Goal: Information Seeking & Learning: Learn about a topic

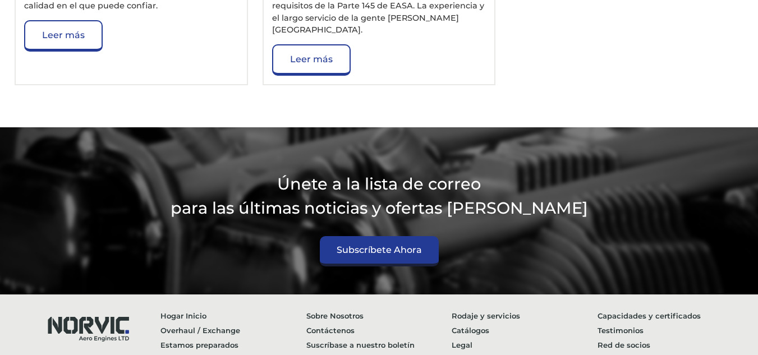
scroll to position [2049, 0]
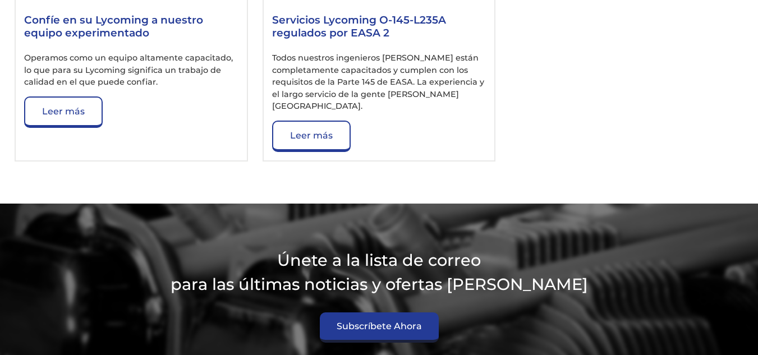
scroll to position [2049, 0]
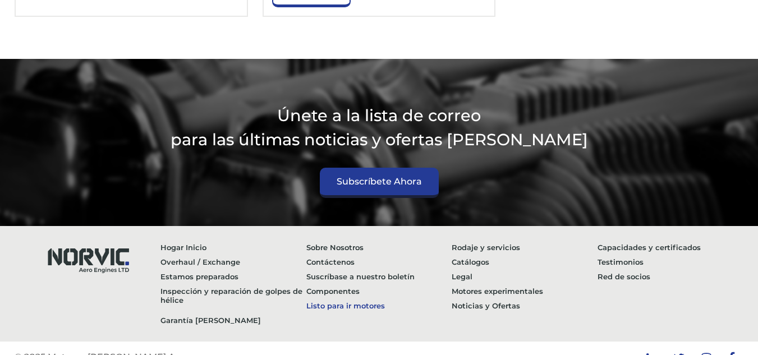
click at [352, 298] on link "Listo para ir motores" at bounding box center [379, 305] width 146 height 15
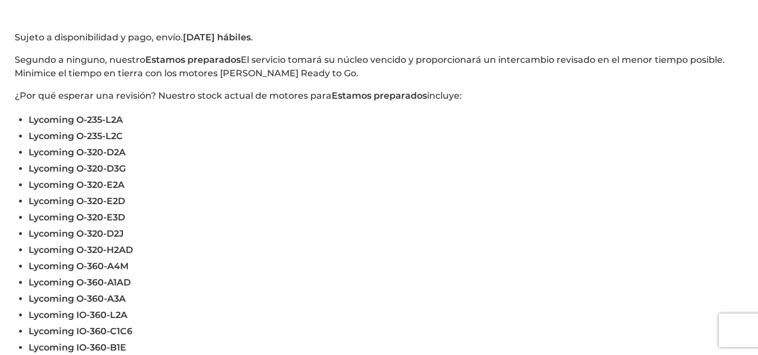
scroll to position [339, 0]
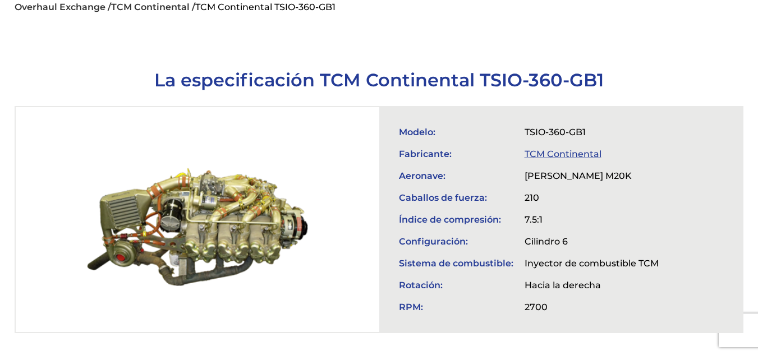
scroll to position [334, 0]
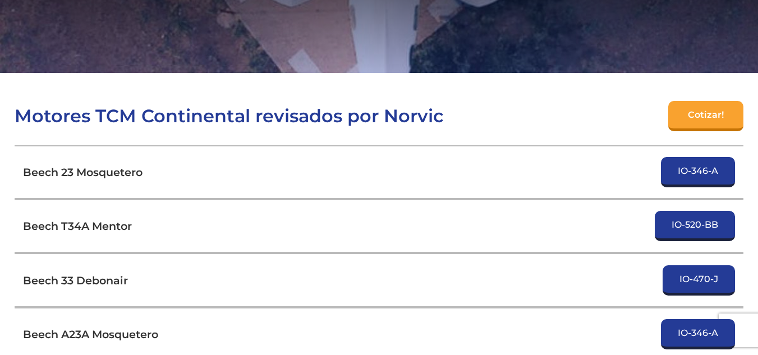
scroll to position [240, 0]
